Goal: Information Seeking & Learning: Understand process/instructions

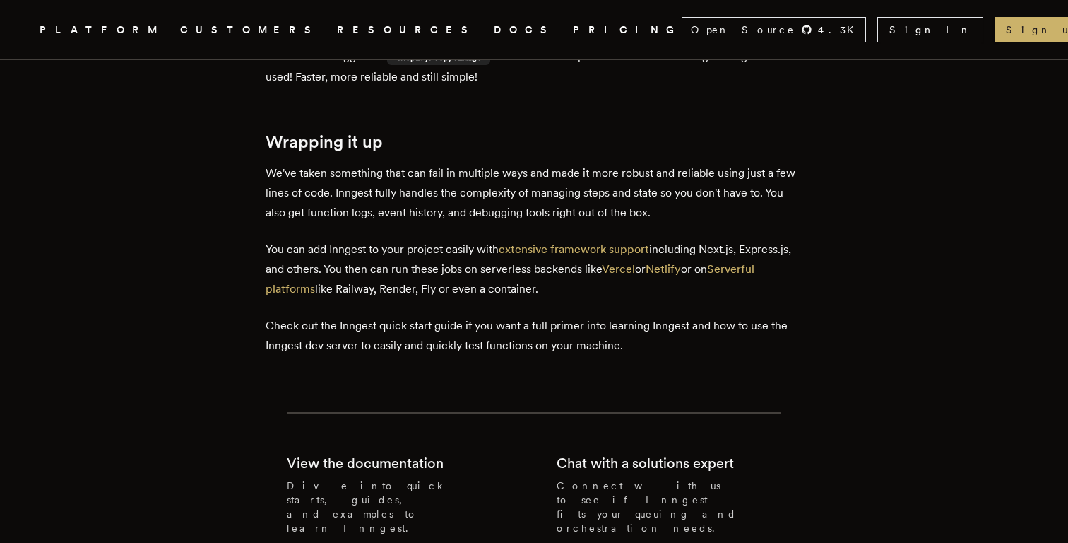
scroll to position [5093, 0]
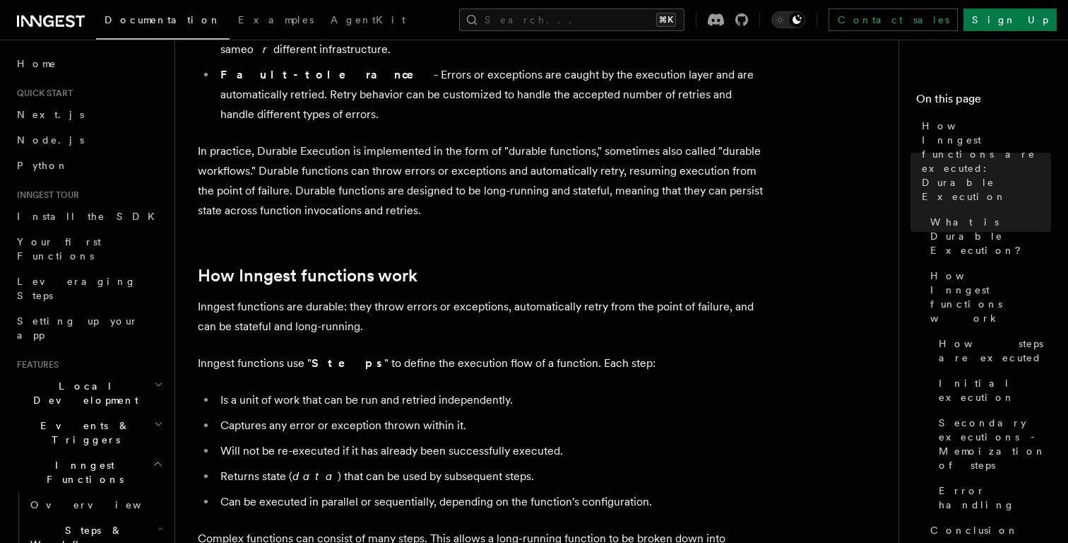
scroll to position [425, 0]
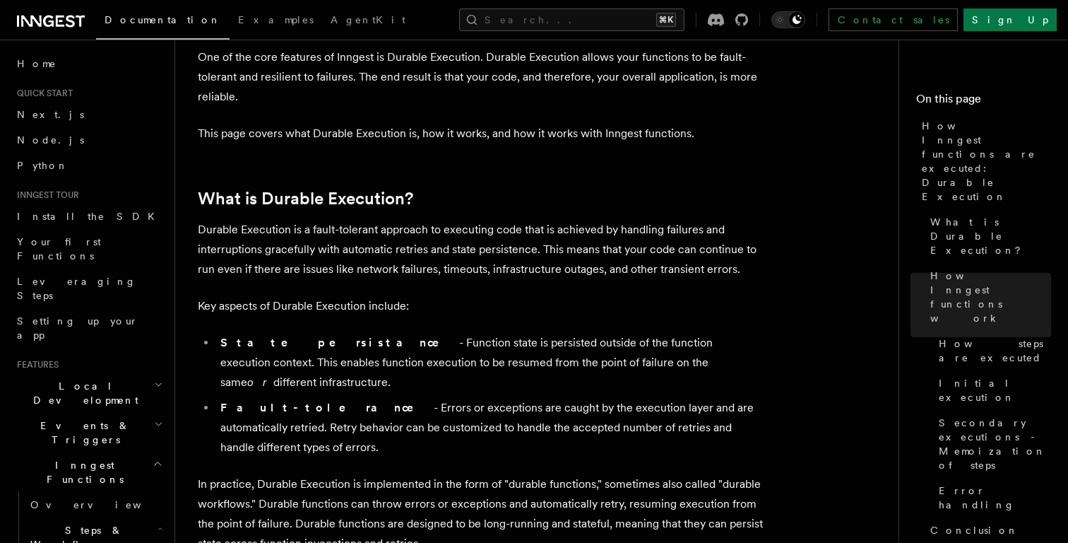
scroll to position [0, 0]
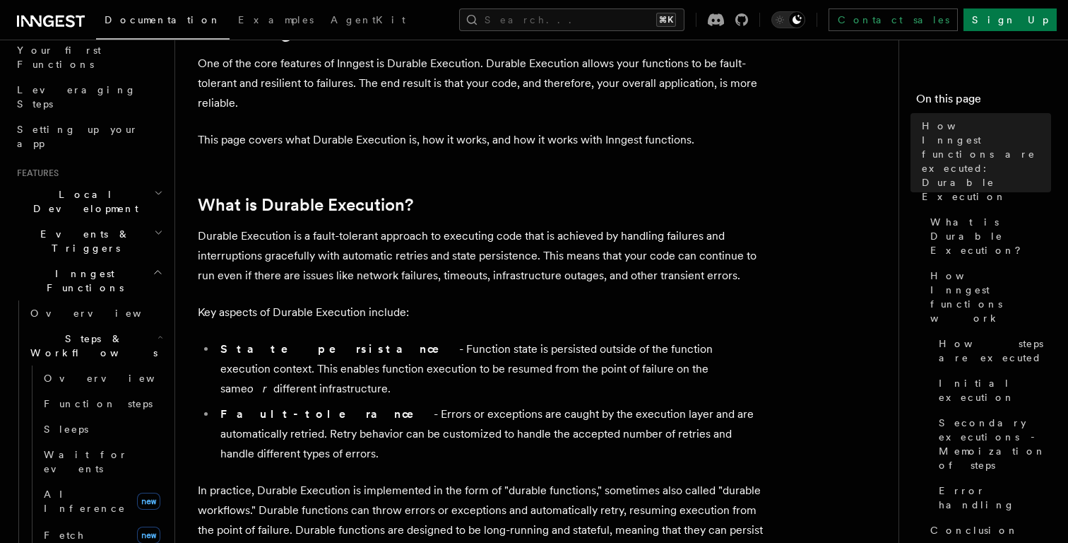
scroll to position [203, 0]
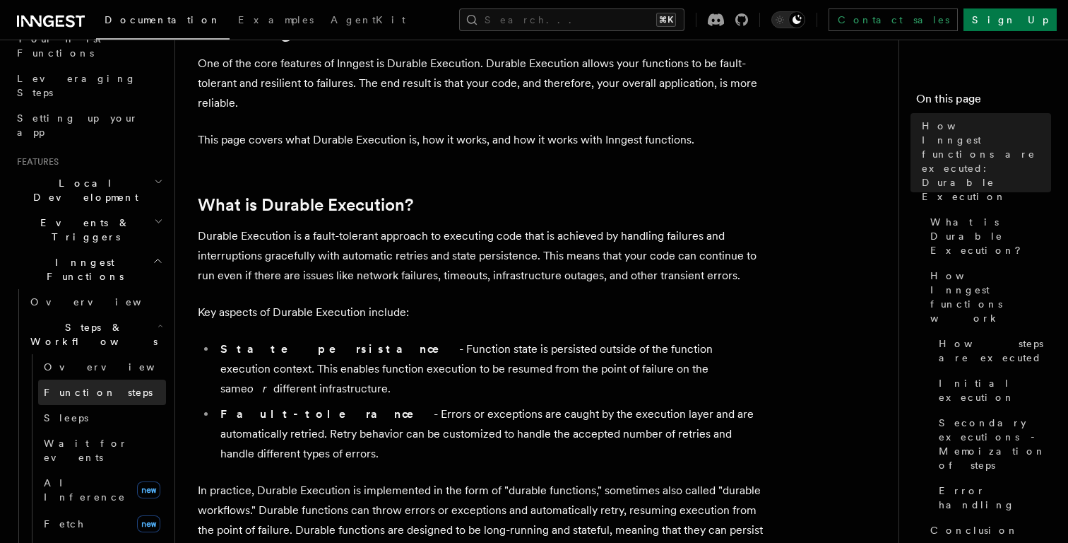
click at [84, 385] on span "Function steps" at bounding box center [98, 392] width 109 height 14
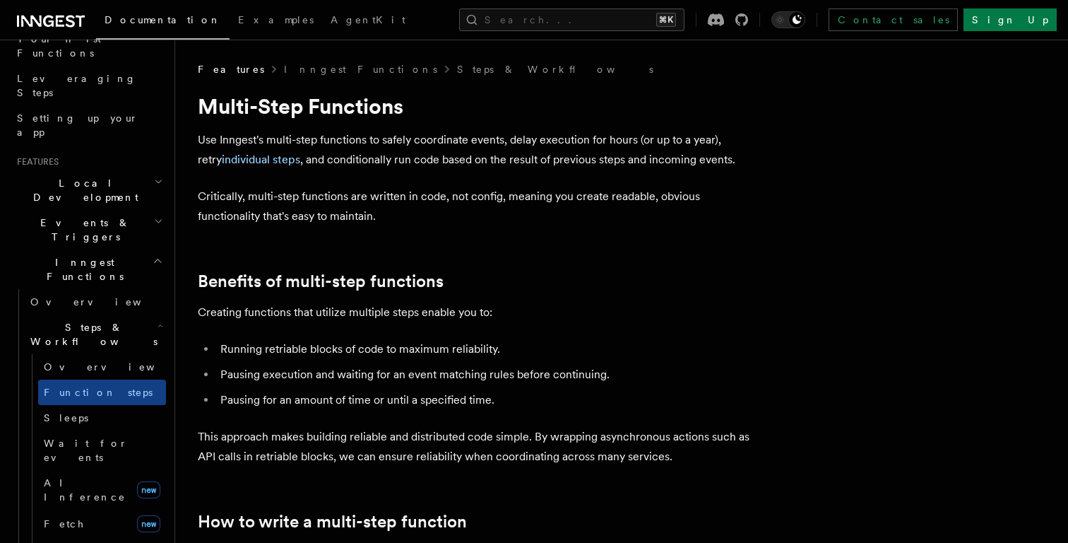
click at [216, 405] on li "Pausing for an amount of time or until a specified time." at bounding box center [489, 400] width 547 height 20
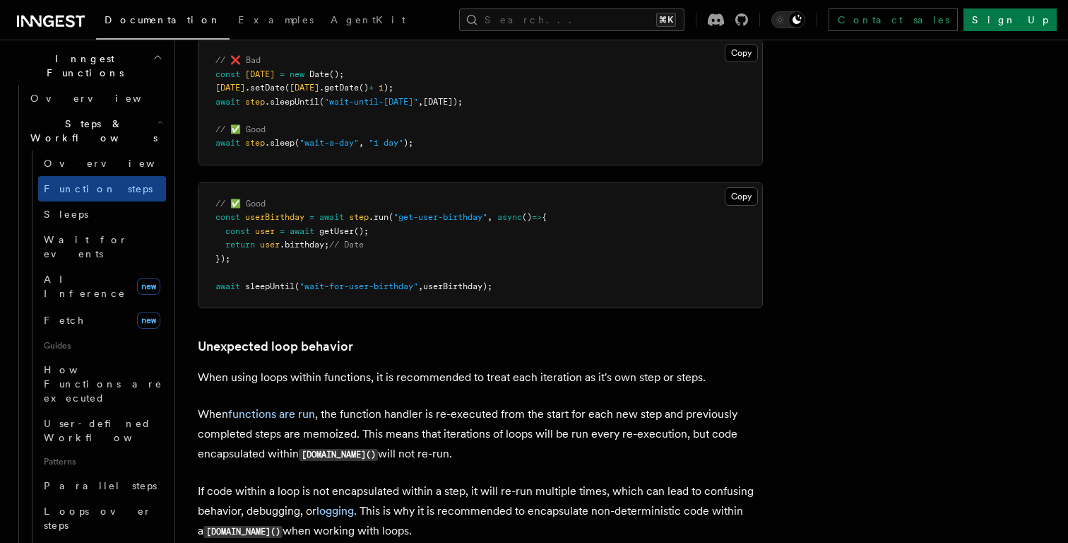
scroll to position [414, 0]
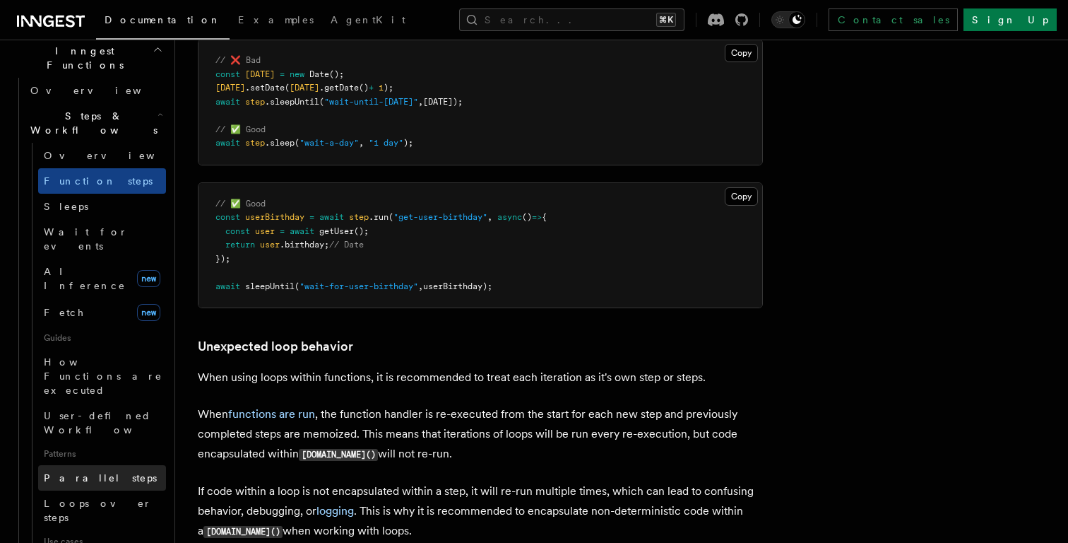
click at [90, 472] on span "Parallel steps" at bounding box center [100, 477] width 113 height 11
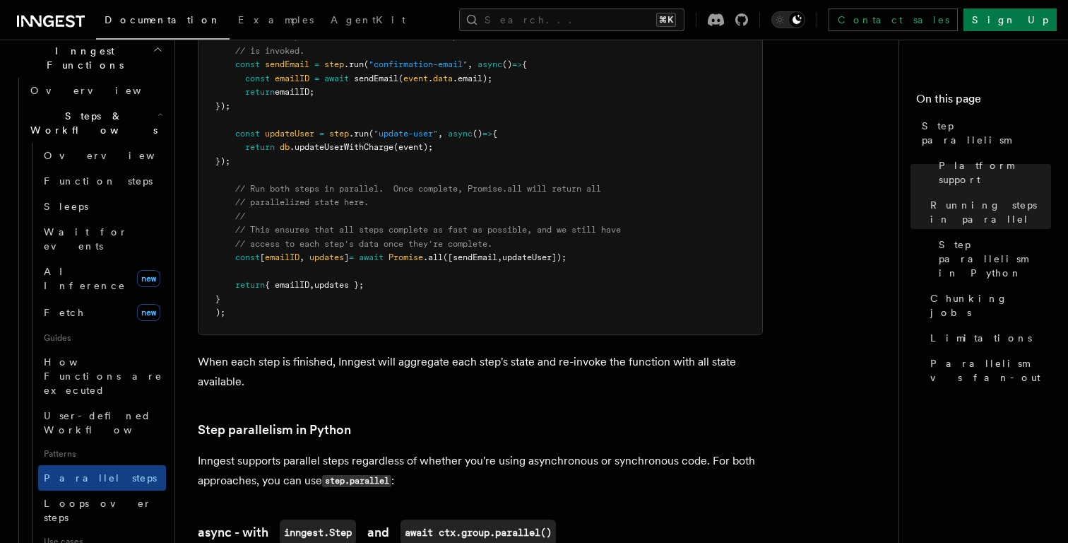
scroll to position [626, 0]
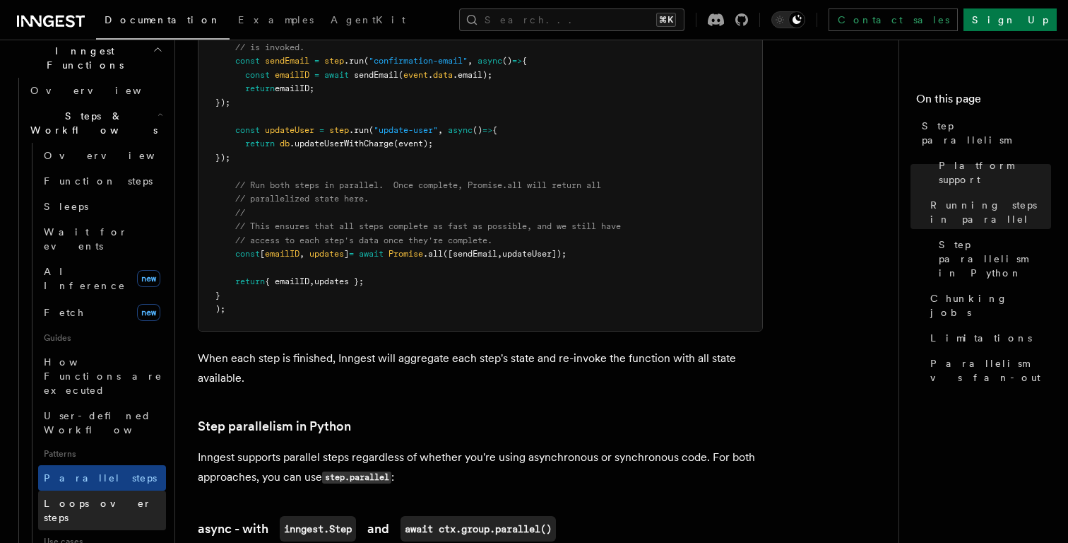
click at [116, 497] on span "Loops over steps" at bounding box center [98, 509] width 108 height 25
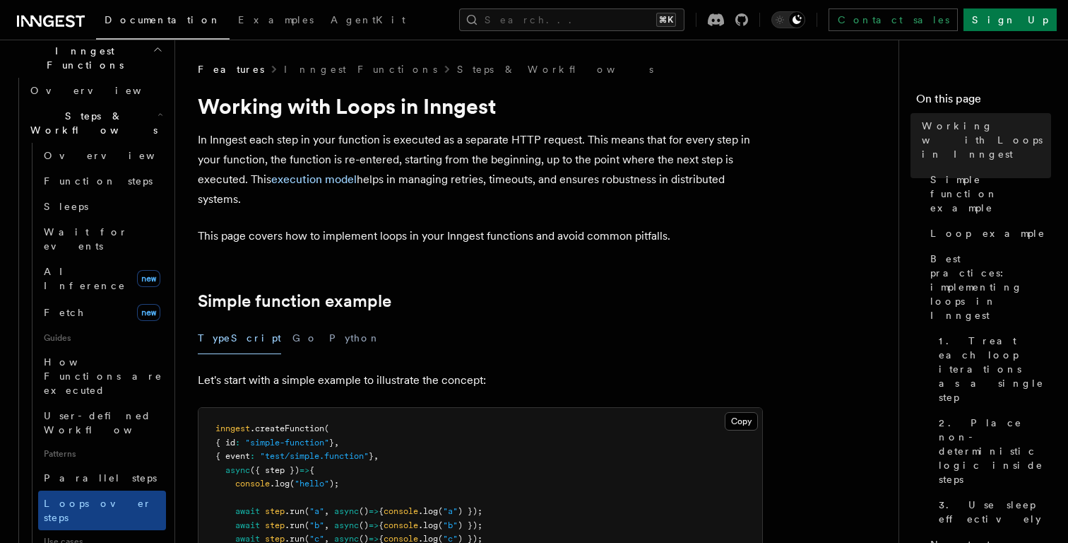
click at [500, 345] on div "TypeScript Go Python" at bounding box center [480, 338] width 565 height 32
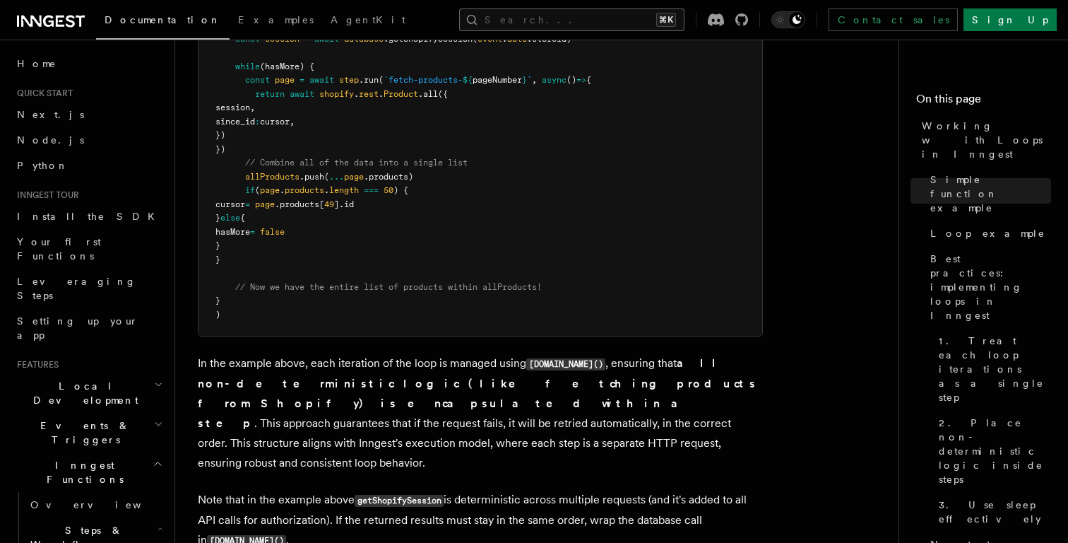
click at [591, 16] on button "Search... ⌘K" at bounding box center [571, 19] width 225 height 23
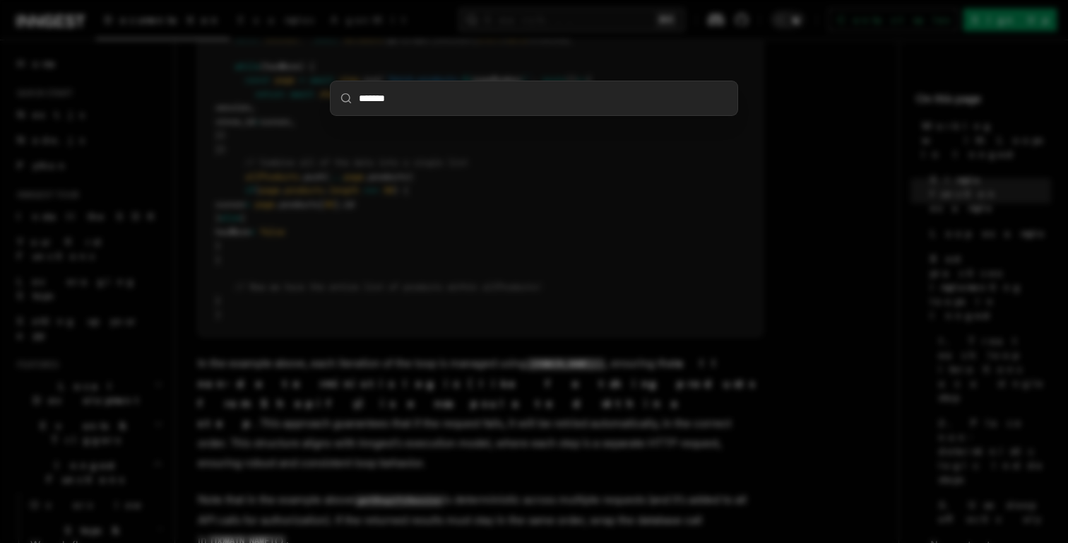
type input "*******"
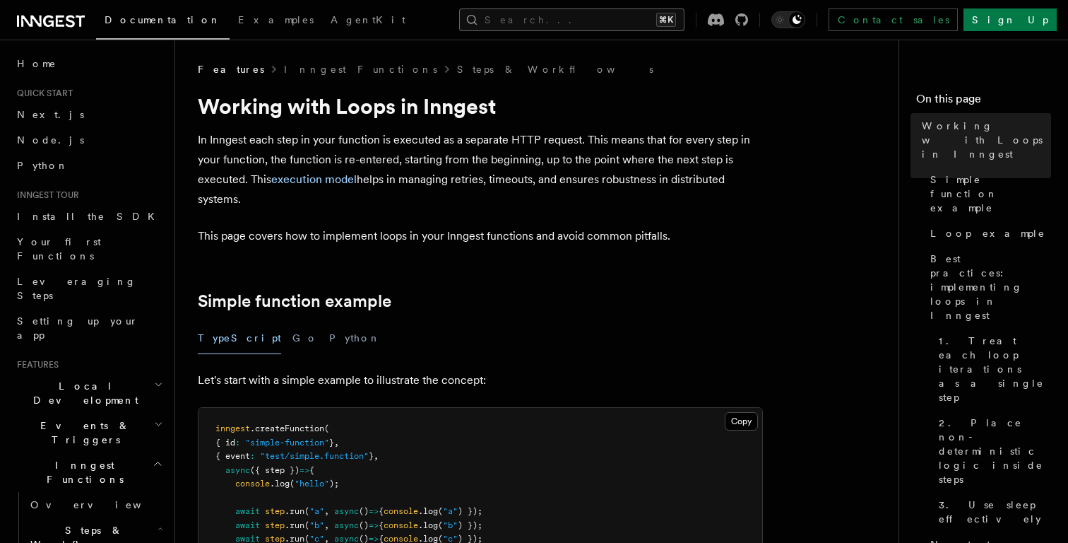
click at [589, 18] on button "Search... ⌘K" at bounding box center [571, 19] width 225 height 23
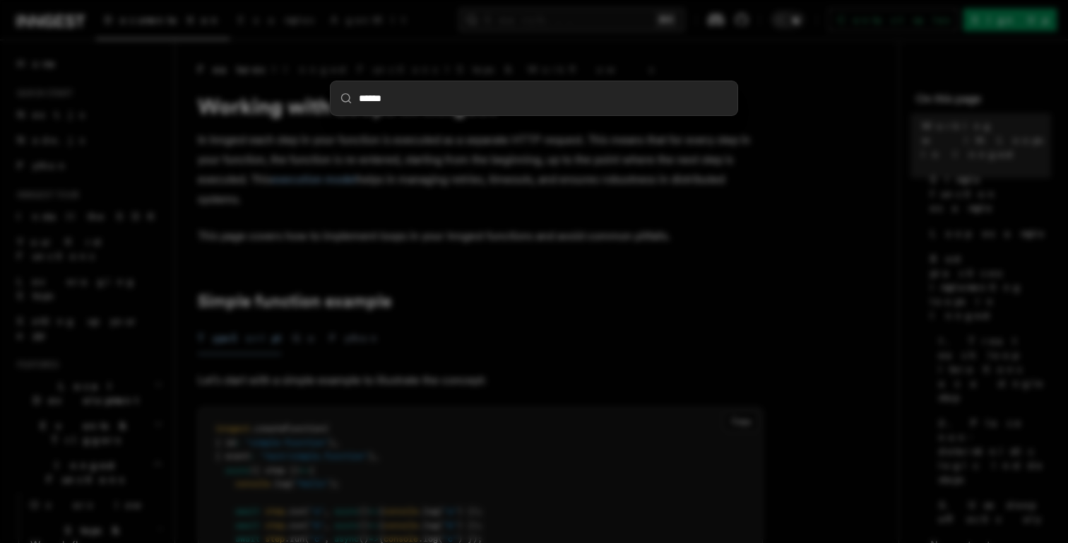
type input "*******"
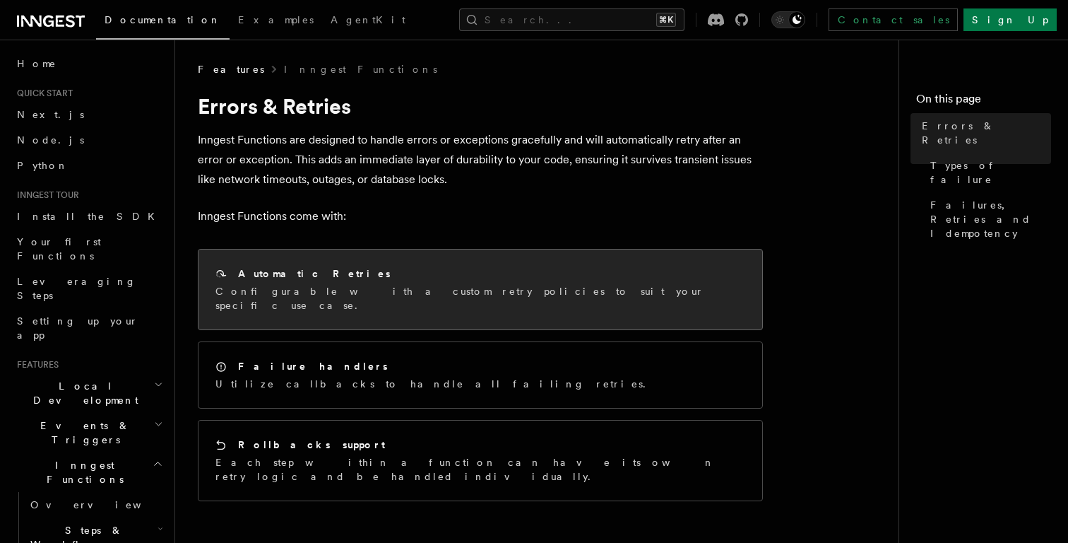
click at [304, 266] on h2 "Automatic Retries" at bounding box center [314, 273] width 153 height 14
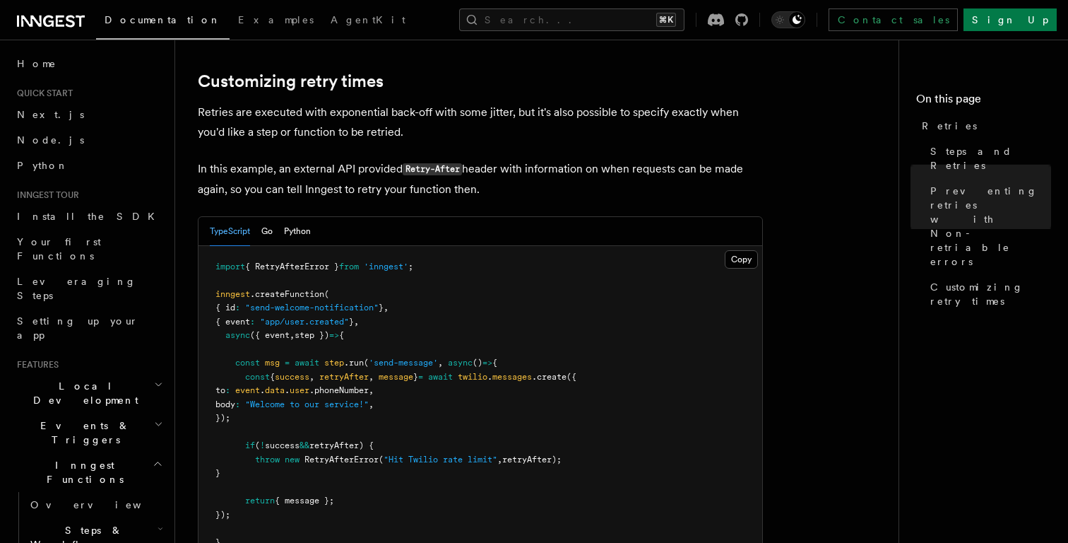
scroll to position [1881, 0]
